Goal: Find specific page/section: Find specific page/section

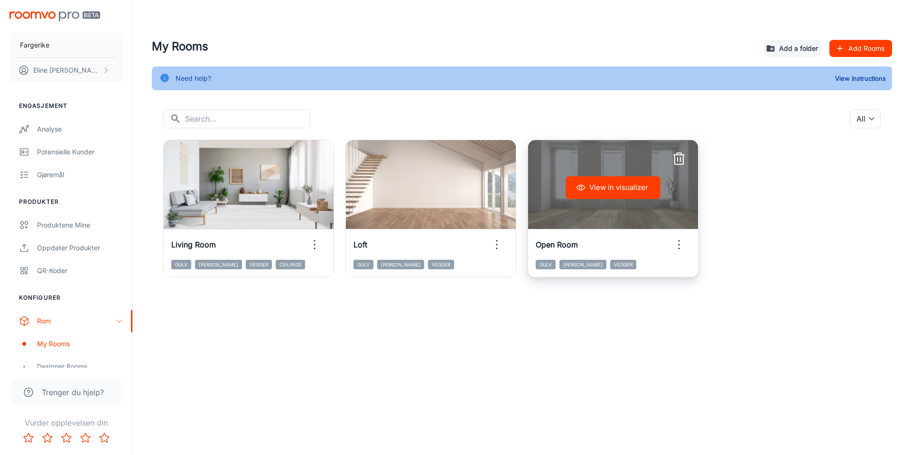
click at [571, 247] on h6 "Open Room" at bounding box center [557, 244] width 42 height 11
click at [613, 190] on button "View in visualizer" at bounding box center [613, 187] width 95 height 23
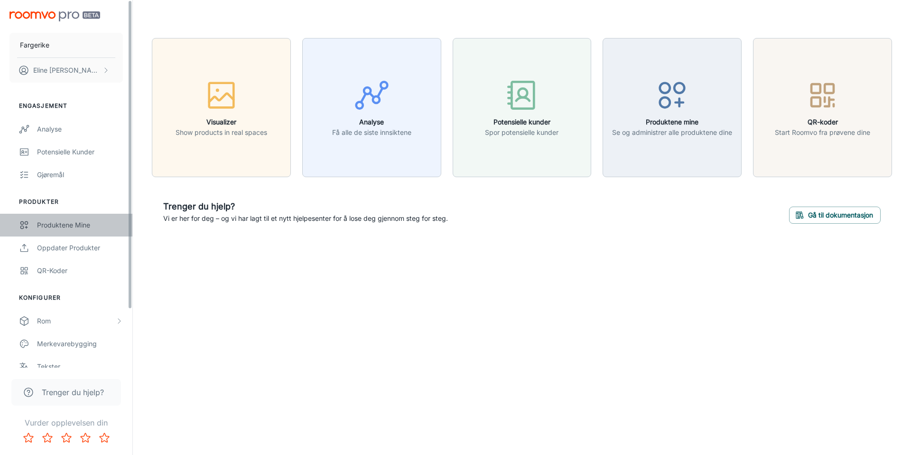
click at [66, 224] on div "Produktene mine" at bounding box center [80, 225] width 86 height 10
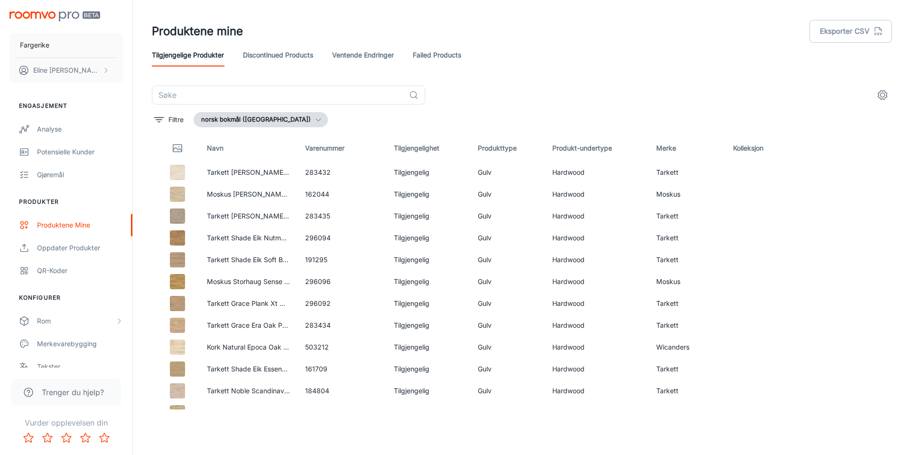
click at [443, 59] on link "Failed Products" at bounding box center [437, 55] width 48 height 23
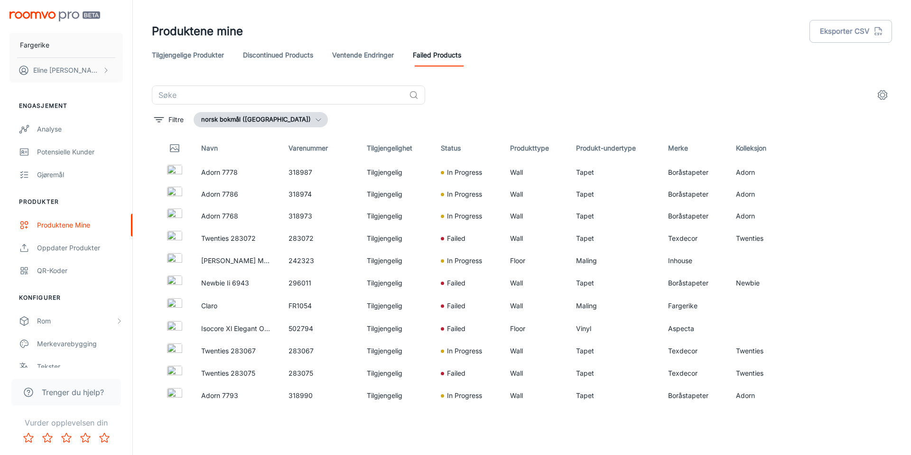
click at [212, 59] on link "Tilgjengelige produkter" at bounding box center [188, 55] width 72 height 23
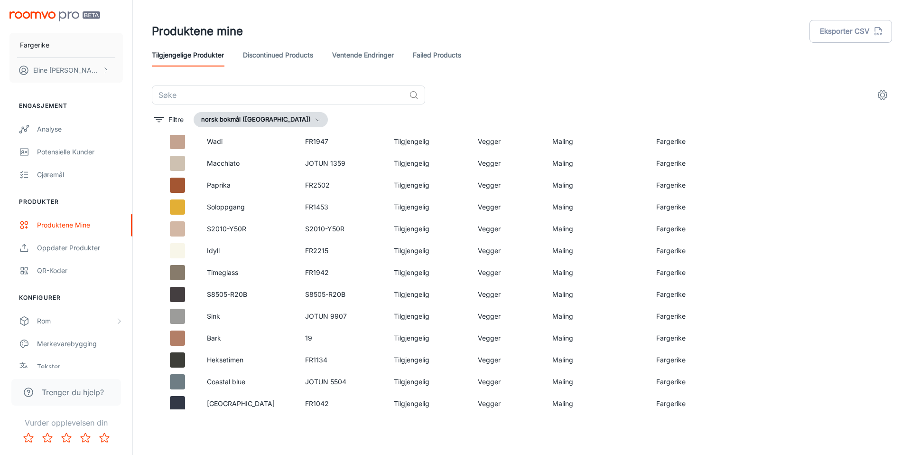
scroll to position [1016, 0]
